Goal: Find specific page/section: Find specific page/section

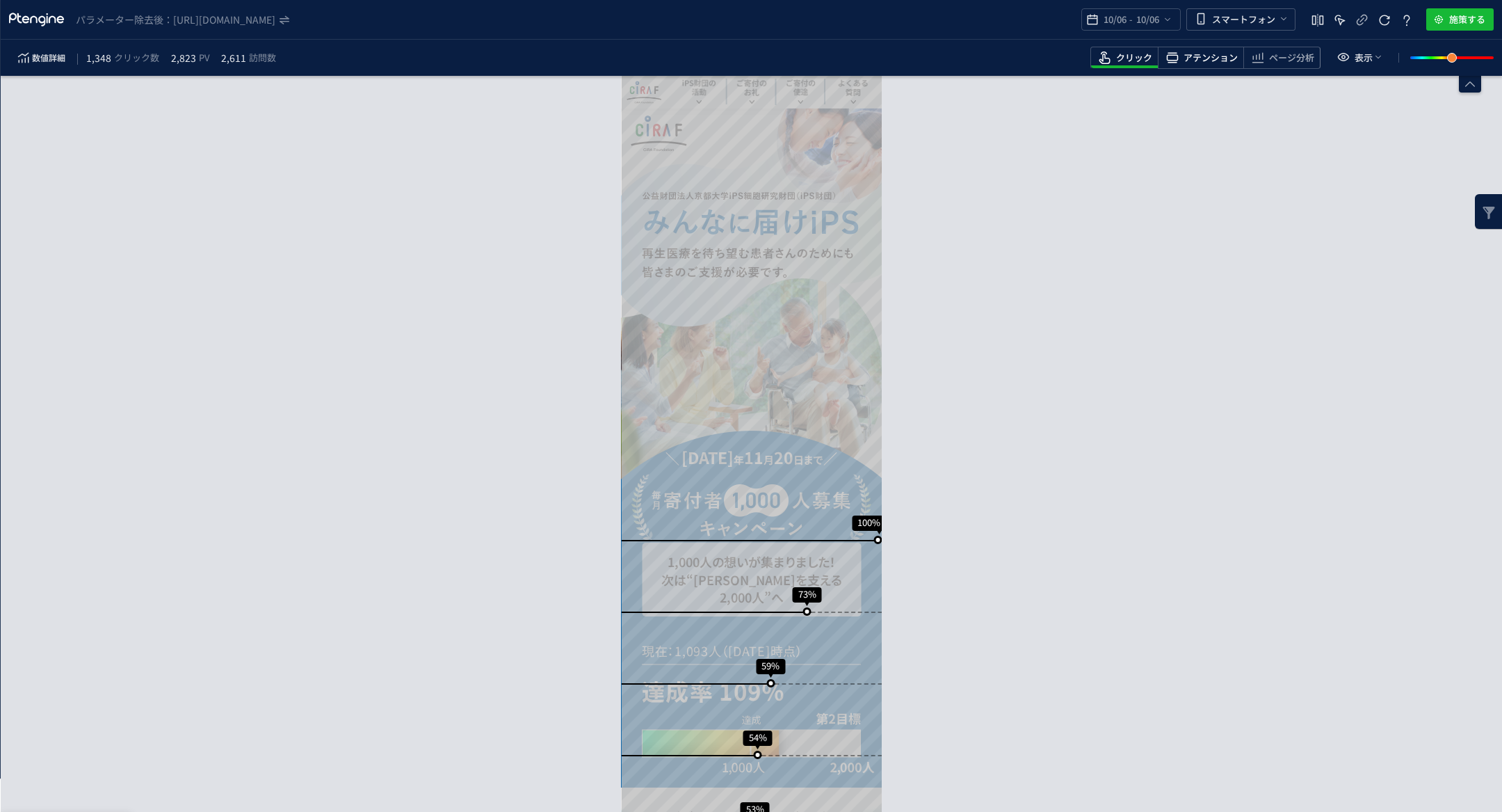
click at [1219, 51] on span "アテンション" at bounding box center [1210, 58] width 54 height 13
click at [1255, 58] on icon "heatmap-toolbar" at bounding box center [1258, 58] width 17 height 17
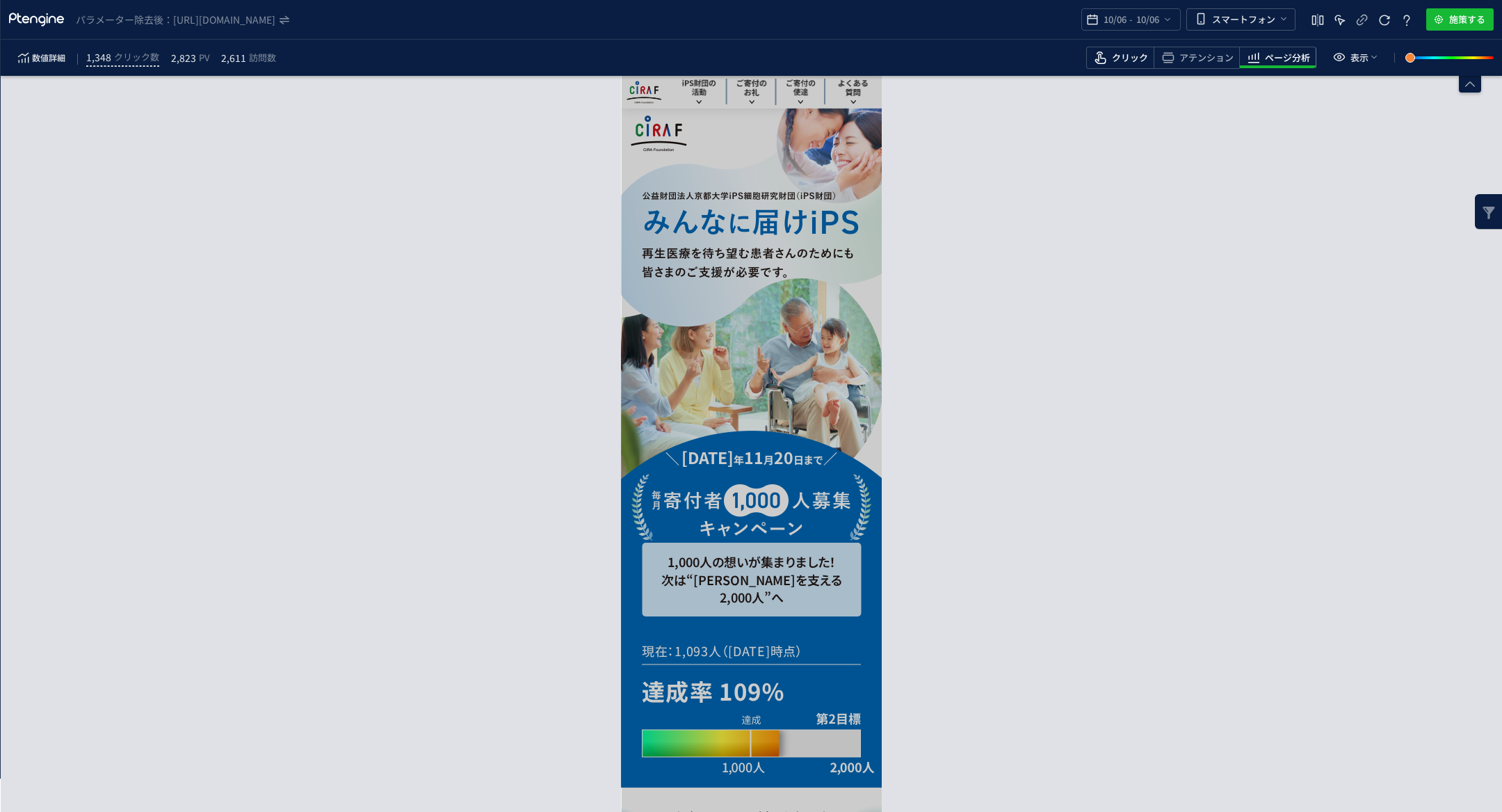
click at [1123, 51] on span "クリック" at bounding box center [1129, 58] width 36 height 13
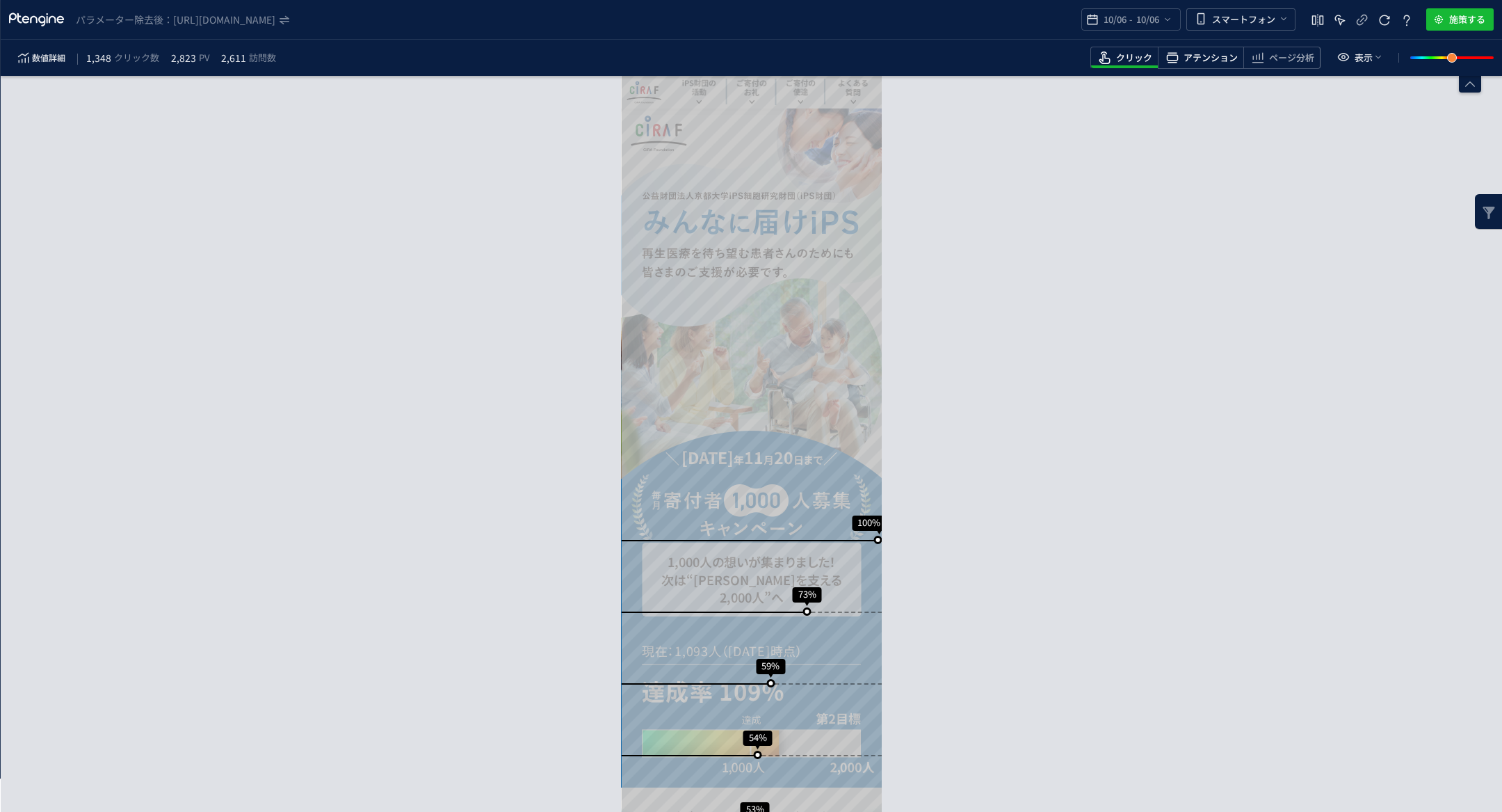
click at [1206, 60] on span "アテンション" at bounding box center [1210, 58] width 54 height 13
click at [1172, 25] on icon "heatmap-top-bar" at bounding box center [1168, 19] width 11 height 11
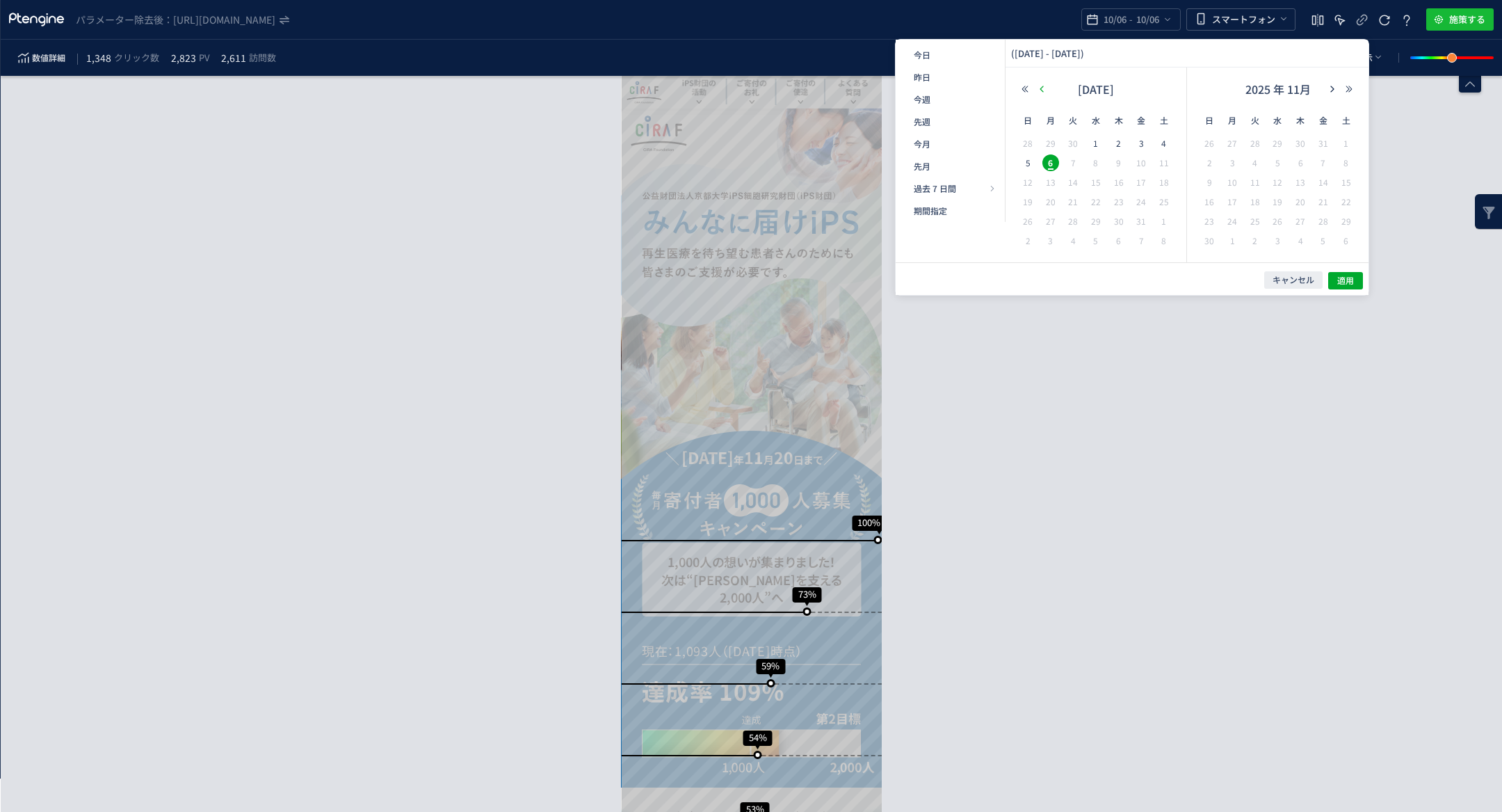
click at [1040, 87] on icon "button" at bounding box center [1041, 88] width 8 height 8
click at [1341, 143] on span "6" at bounding box center [1346, 143] width 17 height 17
click at [1331, 96] on div "2025 年 9月" at bounding box center [1278, 93] width 160 height 28
click at [1331, 94] on div "2025 年 9月" at bounding box center [1278, 93] width 160 height 28
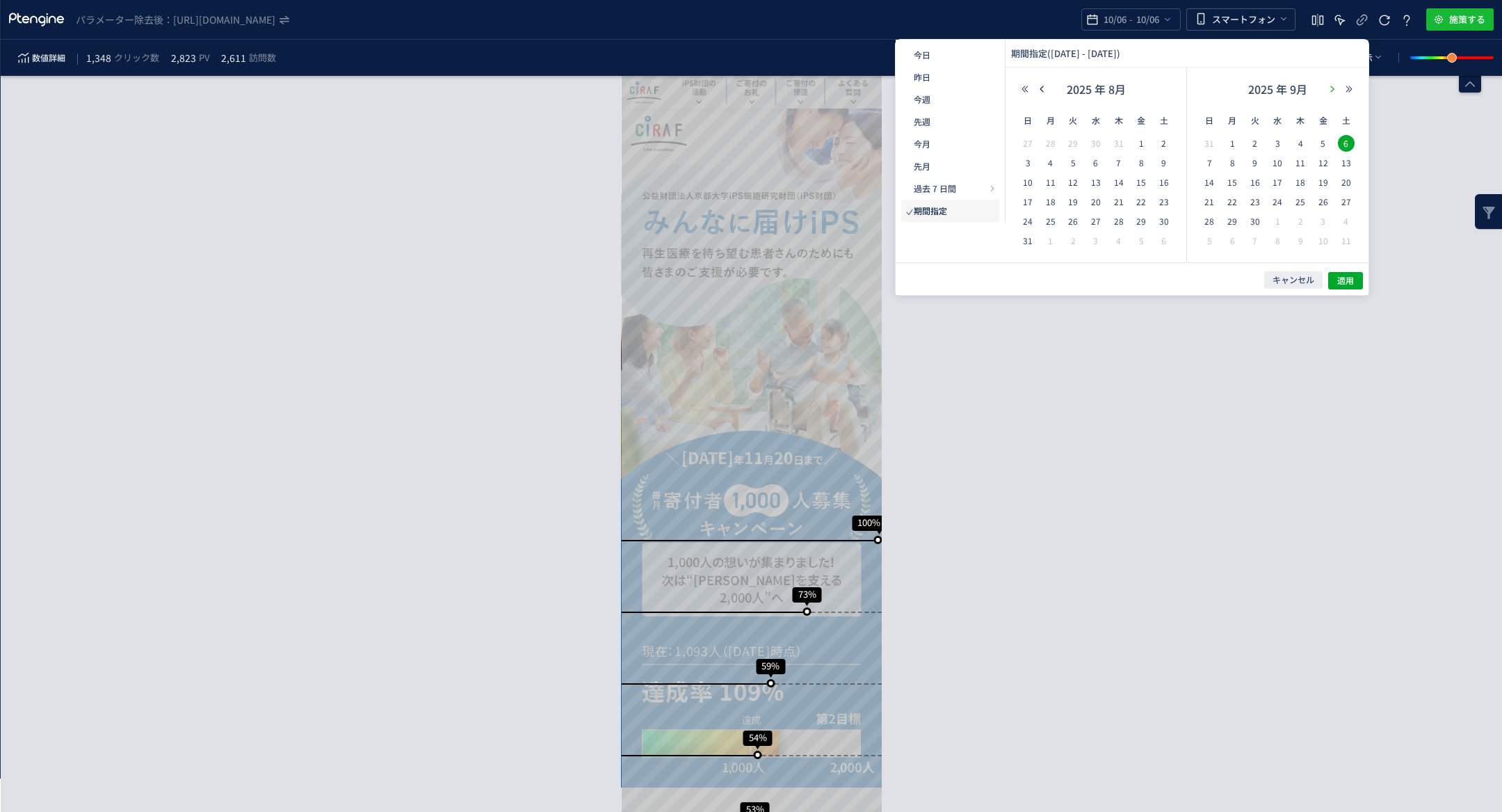
click at [1330, 90] on icon "button" at bounding box center [1332, 88] width 8 height 8
click at [1211, 162] on span "5" at bounding box center [1209, 162] width 17 height 17
click at [1331, 280] on button "適用" at bounding box center [1346, 280] width 35 height 17
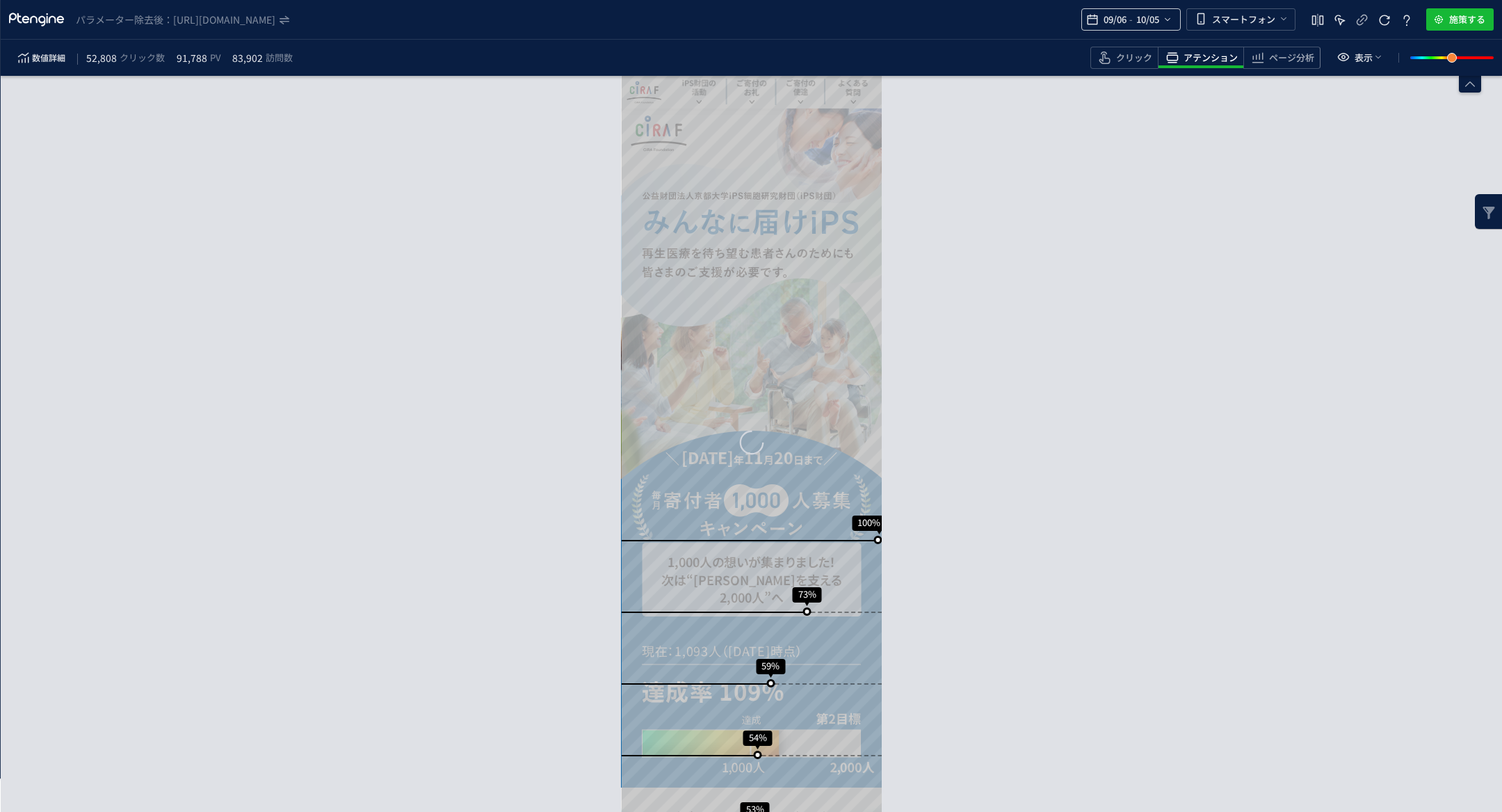
click at [1152, 21] on span "10/05" at bounding box center [1147, 19] width 28 height 28
click at [0, 0] on span "6" at bounding box center [0, 0] width 0 height 0
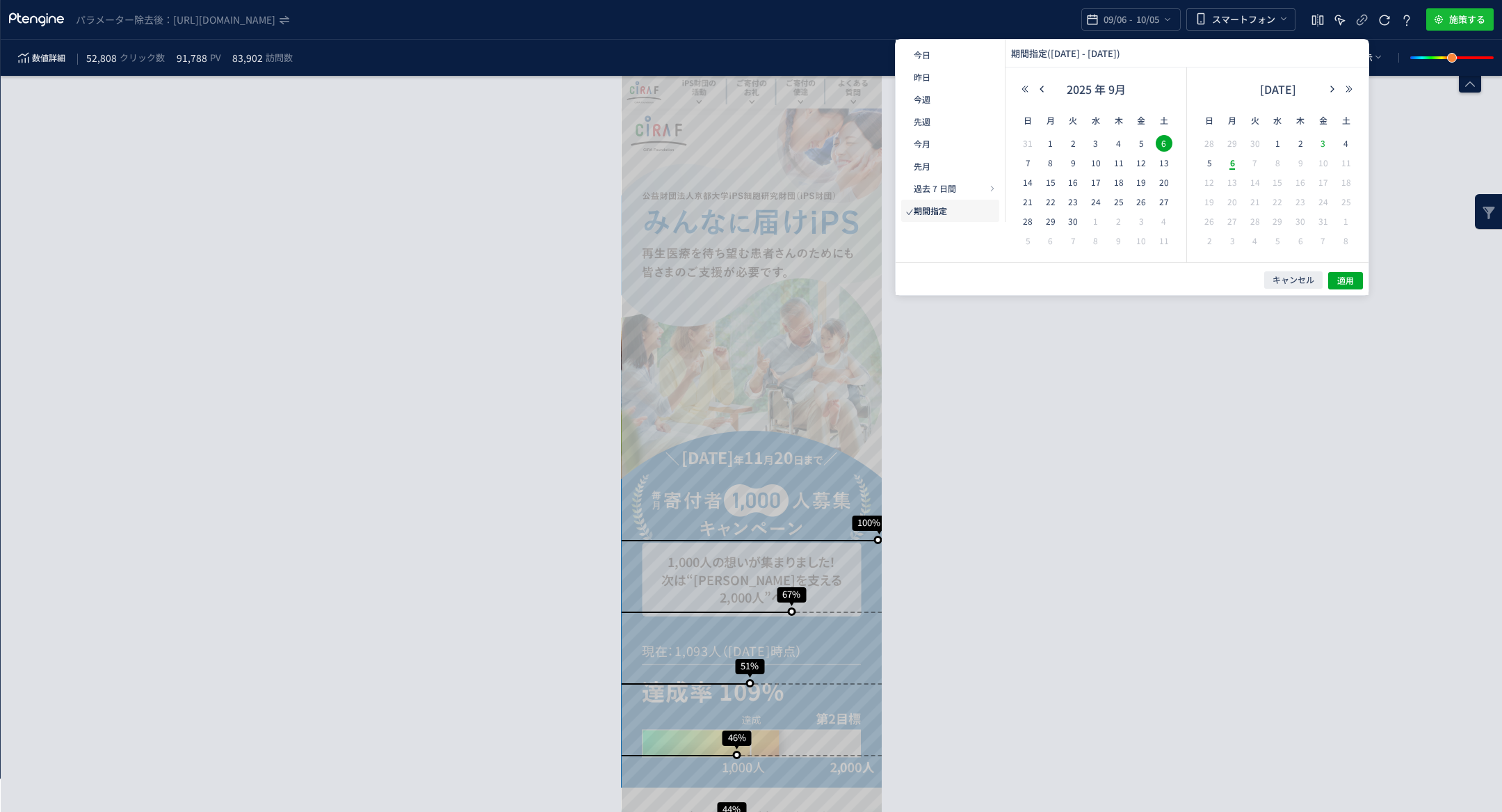
click at [1320, 144] on span "3" at bounding box center [1323, 143] width 17 height 17
click at [1350, 279] on span "適用" at bounding box center [1346, 280] width 17 height 12
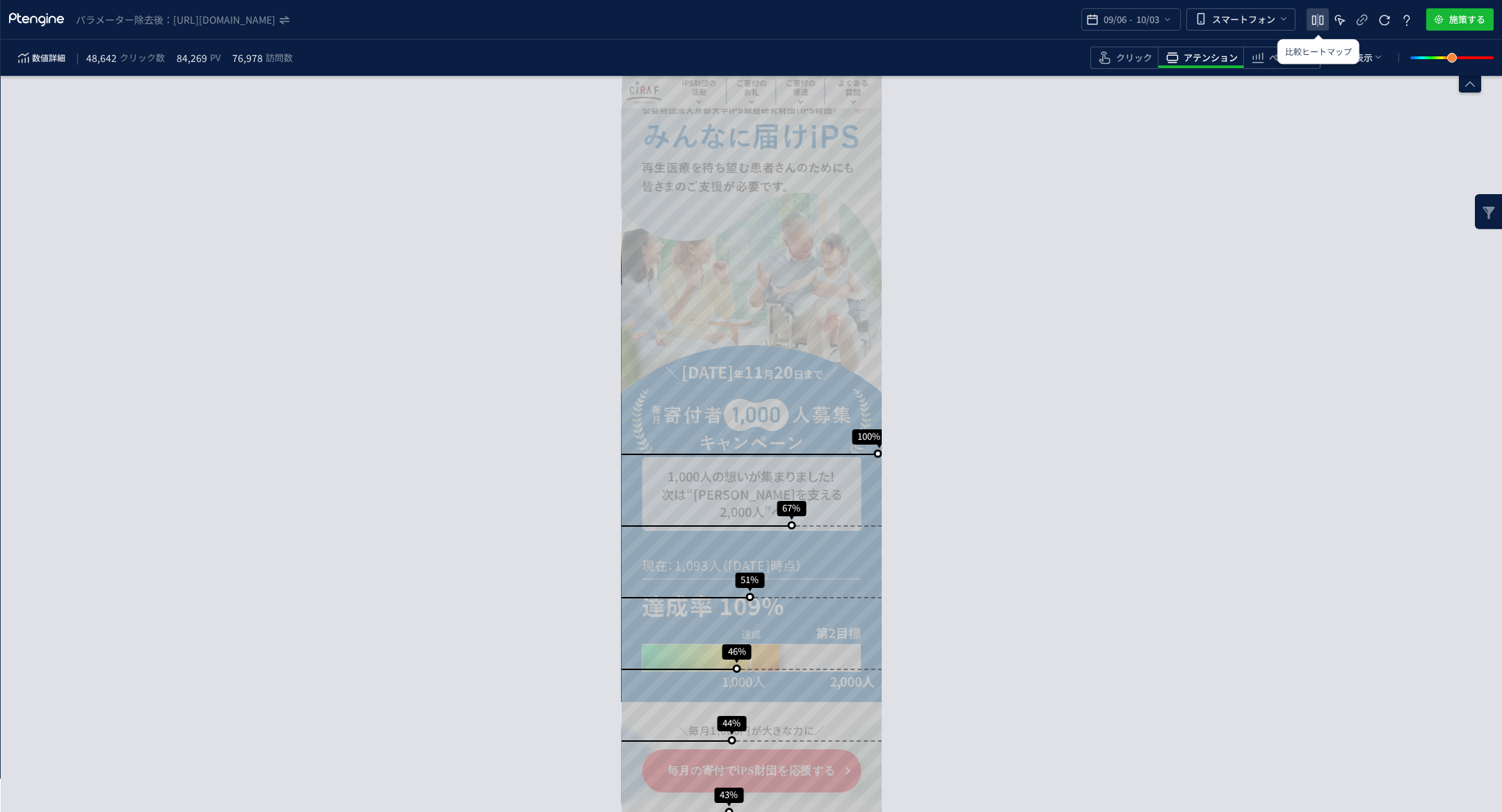
click at [1318, 21] on icon "heatmap-top-bar" at bounding box center [1318, 20] width 17 height 17
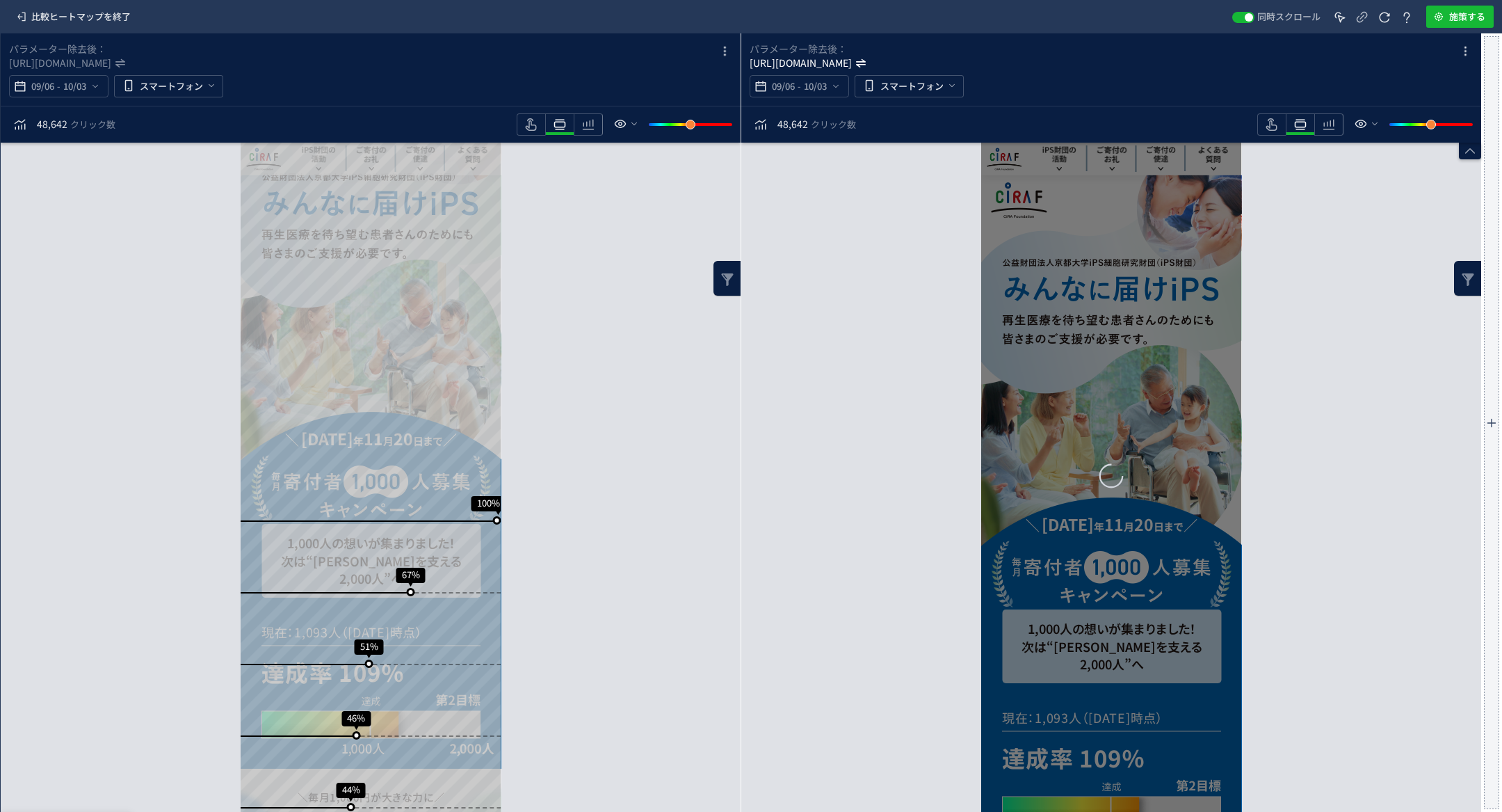
click at [853, 58] on icon "https://www.cira-foundation.or.jp/lp/index6.html*" at bounding box center [801, 62] width 104 height 14
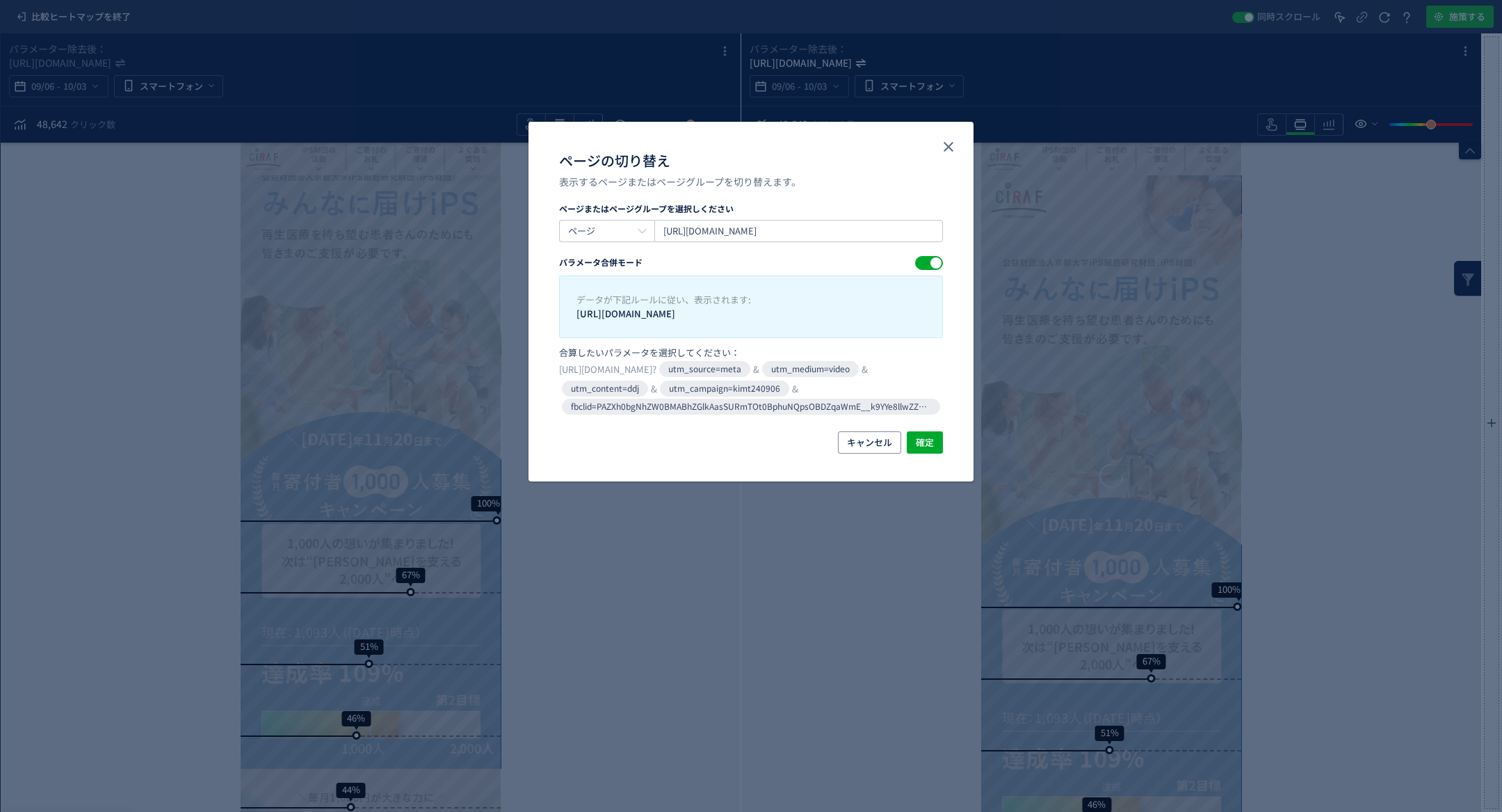
click at [973, 59] on div "ページの切り替え 表示するページまたはページグループを切り替えます。 ページまたはページグループを選択しください ページ https://www.cira-f…" at bounding box center [751, 406] width 1502 height 812
click at [767, 226] on input "https://www.cira-foundation.or.jp/lp/index6.html?utm_source=meta&utm_medium=vid…" at bounding box center [798, 231] width 289 height 22
click at [848, 234] on input "https://www.cira-foundation.or.jp/lp/index6.html?utm_source=meta&utm_medium=vid…" at bounding box center [798, 231] width 289 height 22
type input "https://www.cira-foundation.or.jp/lp/index2.html?utm_source=meta&utm_medium=vid…"
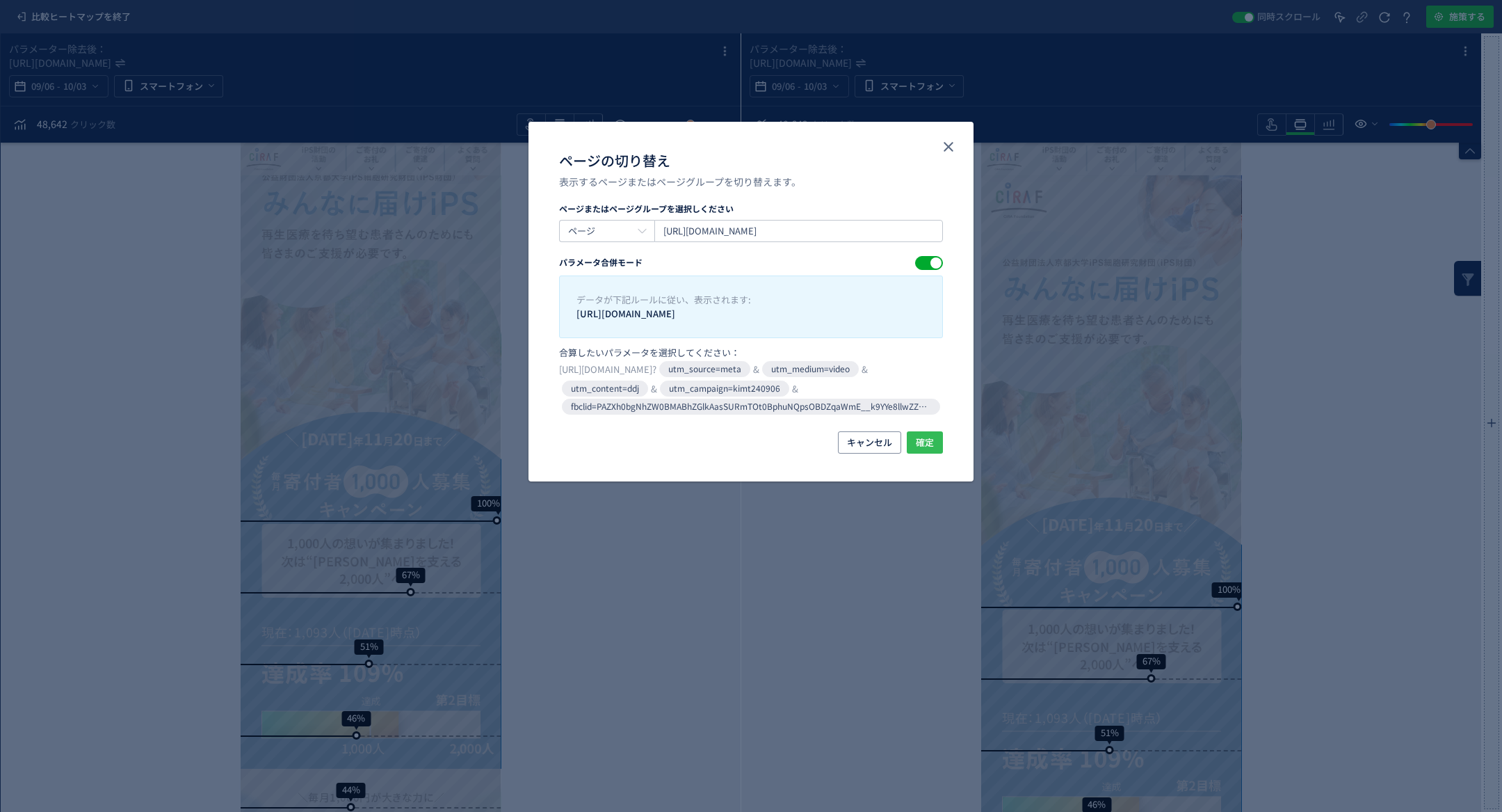
click at [924, 439] on span "確定" at bounding box center [925, 442] width 18 height 22
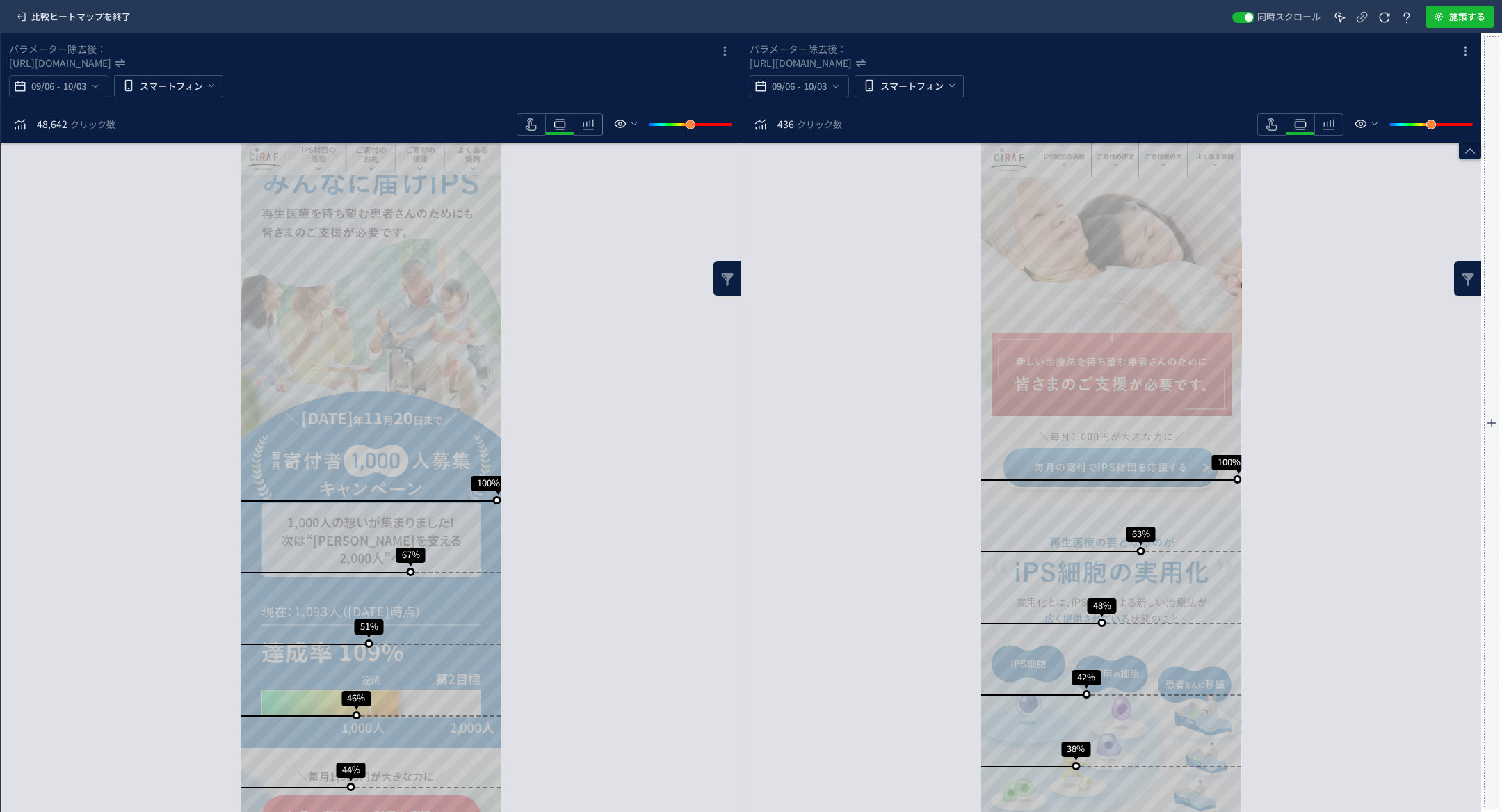
scroll to position [136, 0]
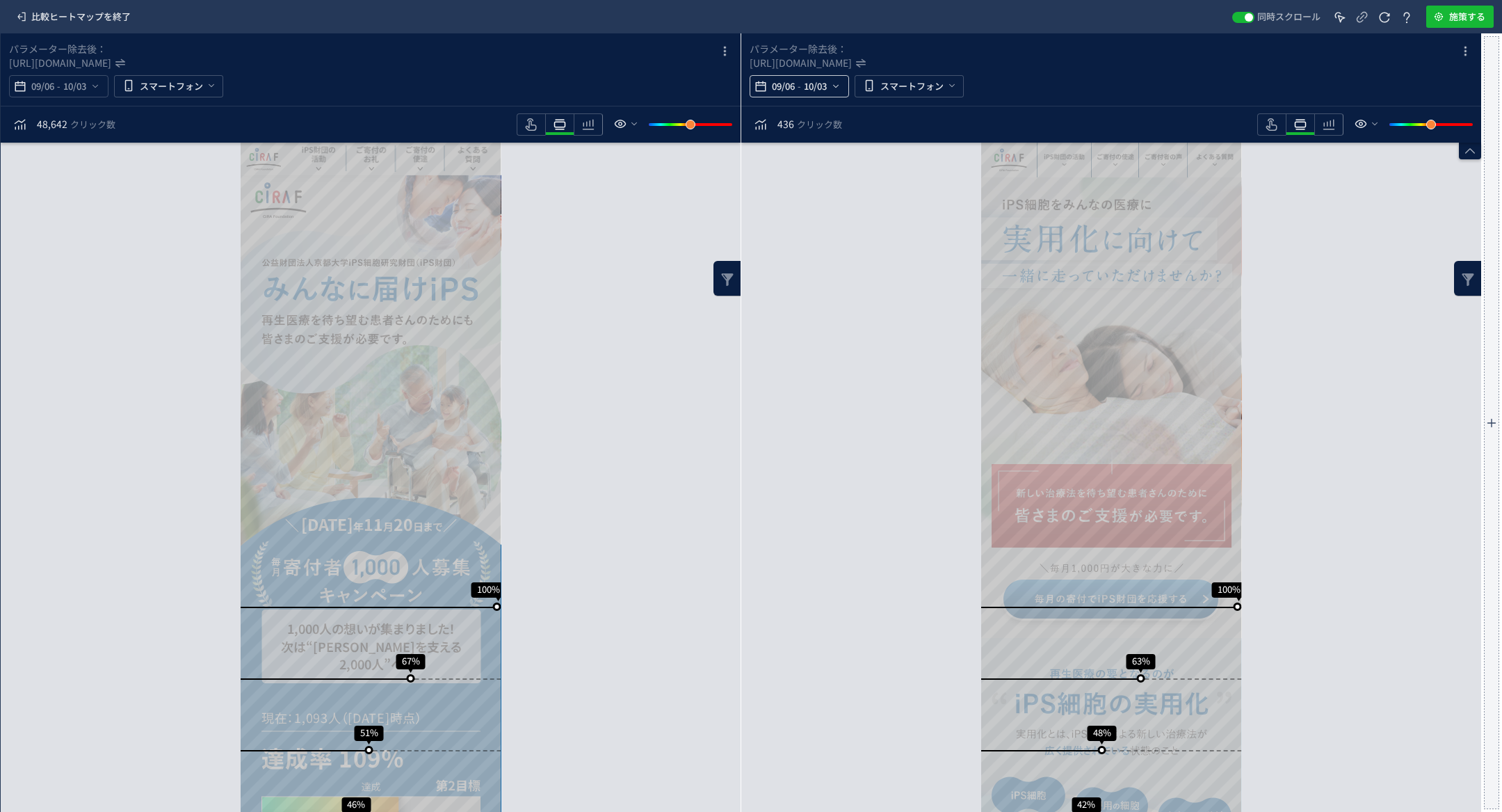
click at [784, 85] on span "09/06" at bounding box center [783, 86] width 28 height 28
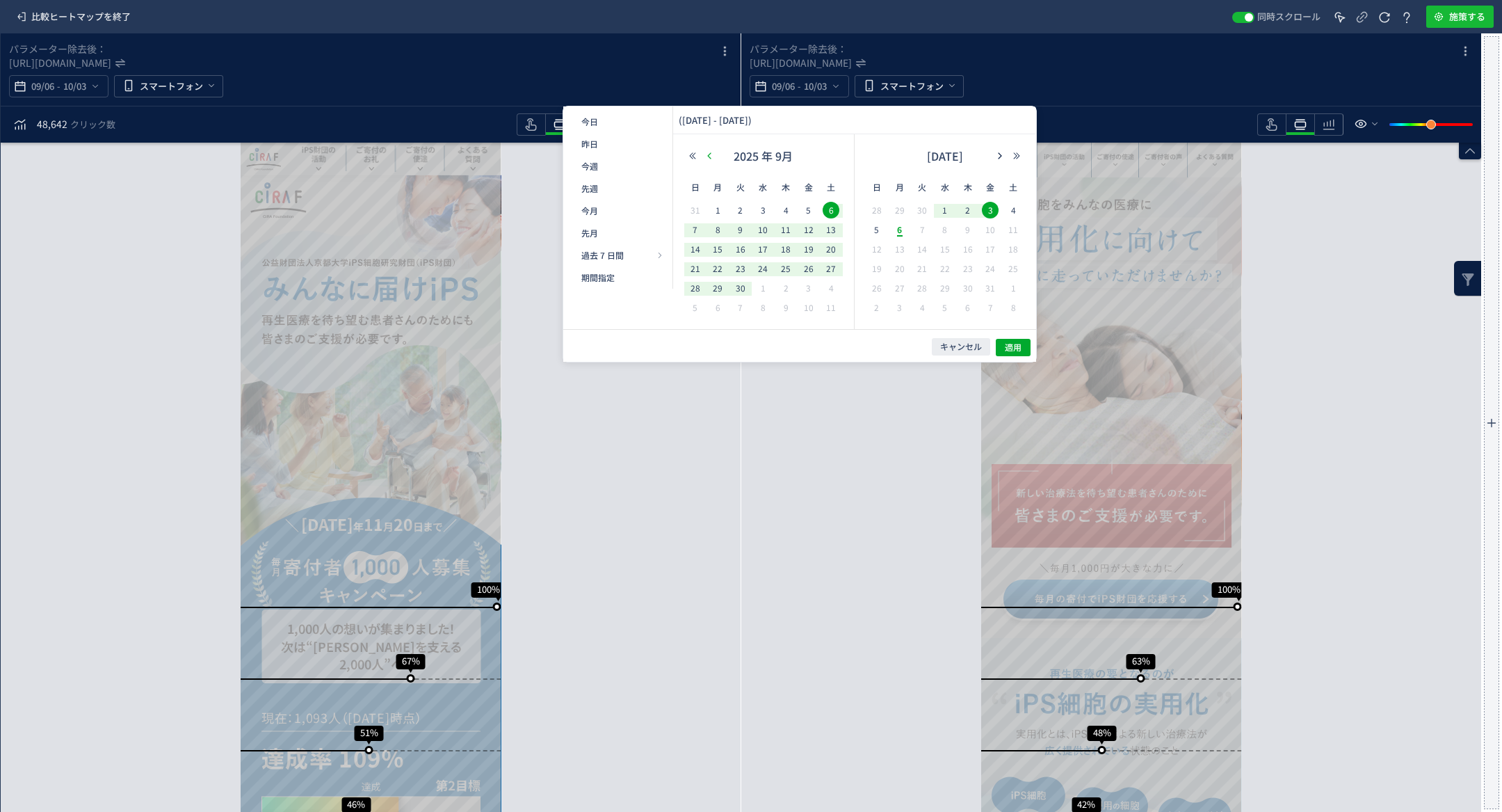
click at [708, 158] on icon "button" at bounding box center [709, 155] width 8 height 8
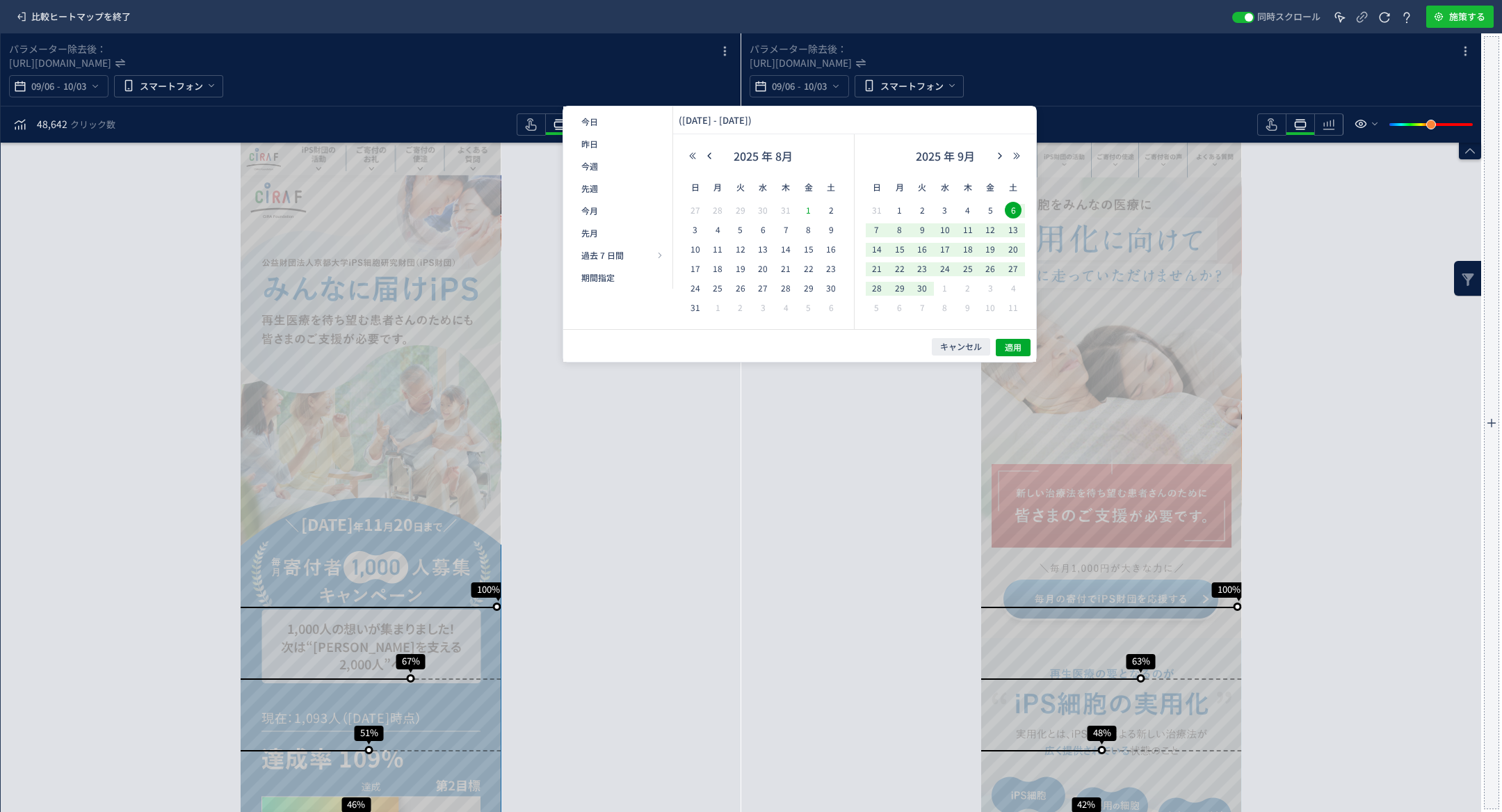
click at [810, 206] on span "1" at bounding box center [808, 210] width 17 height 17
click at [924, 289] on span "30" at bounding box center [922, 288] width 17 height 17
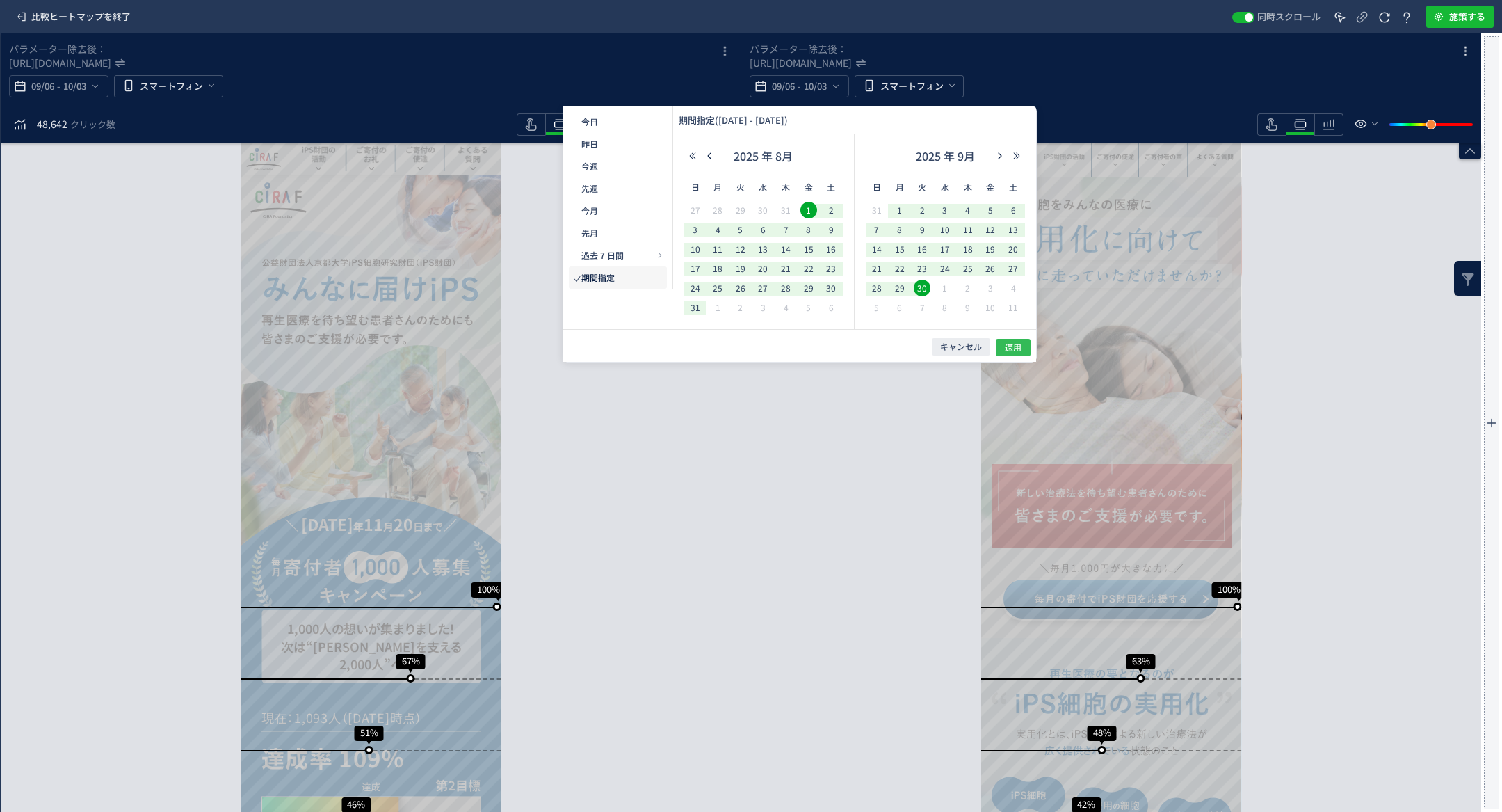
click at [1026, 348] on button "適用" at bounding box center [1013, 347] width 35 height 17
